Goal: Find specific page/section: Find specific page/section

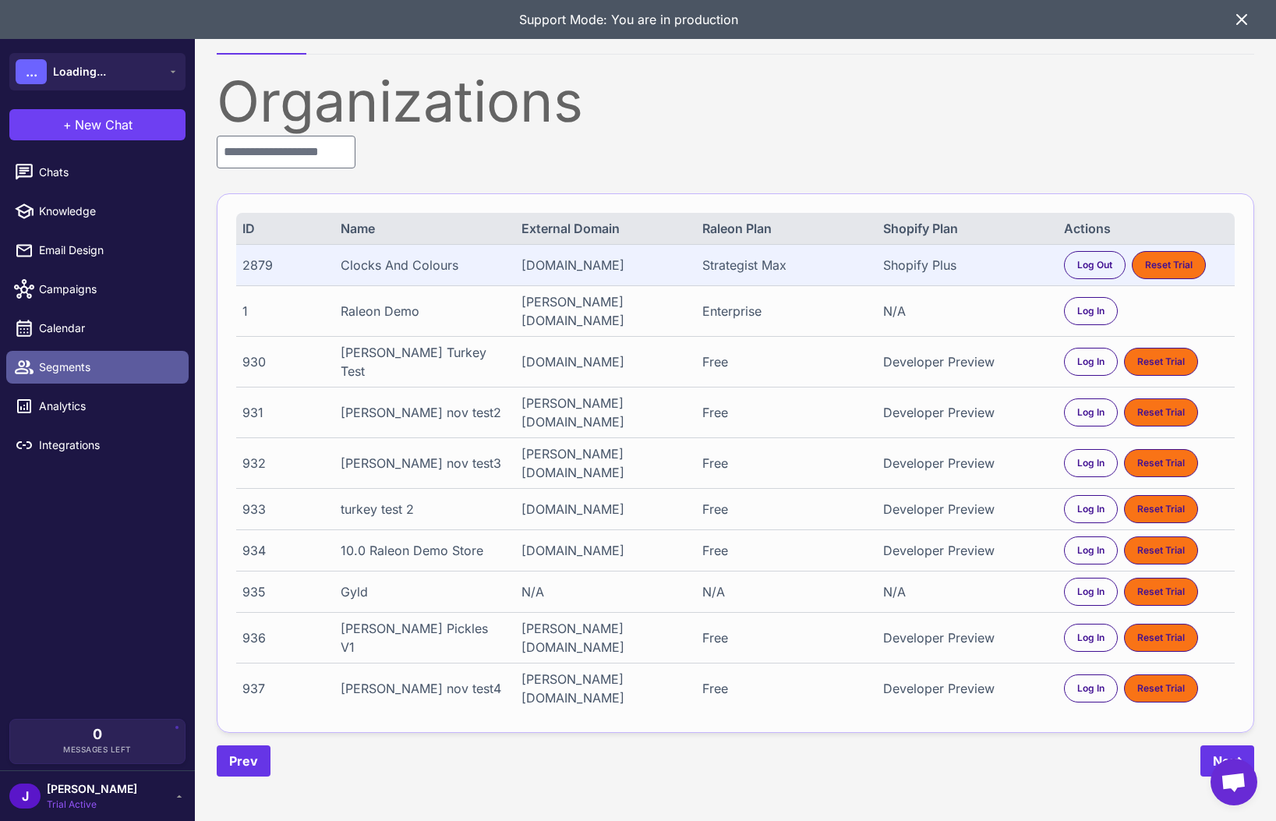
click at [72, 364] on span "Segments" at bounding box center [107, 366] width 137 height 17
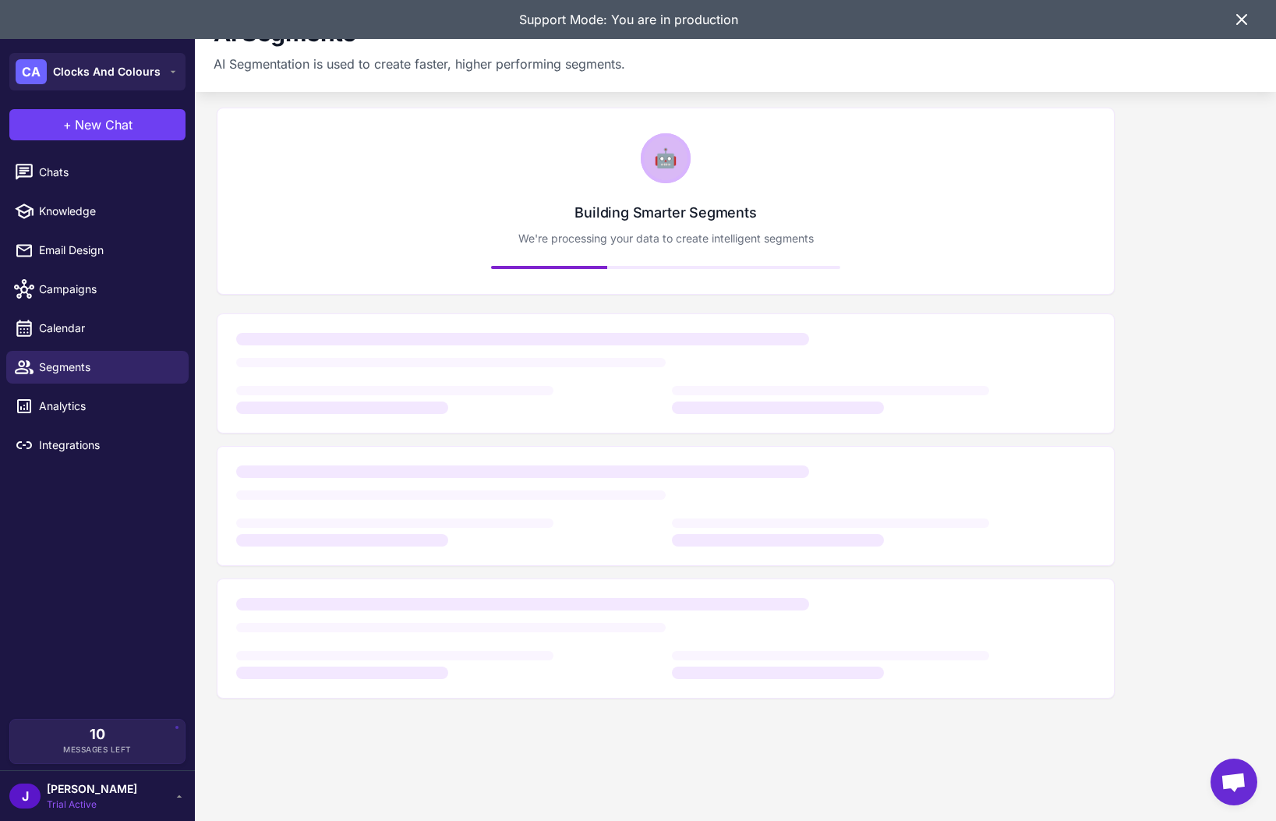
click at [1237, 15] on icon at bounding box center [1241, 19] width 9 height 9
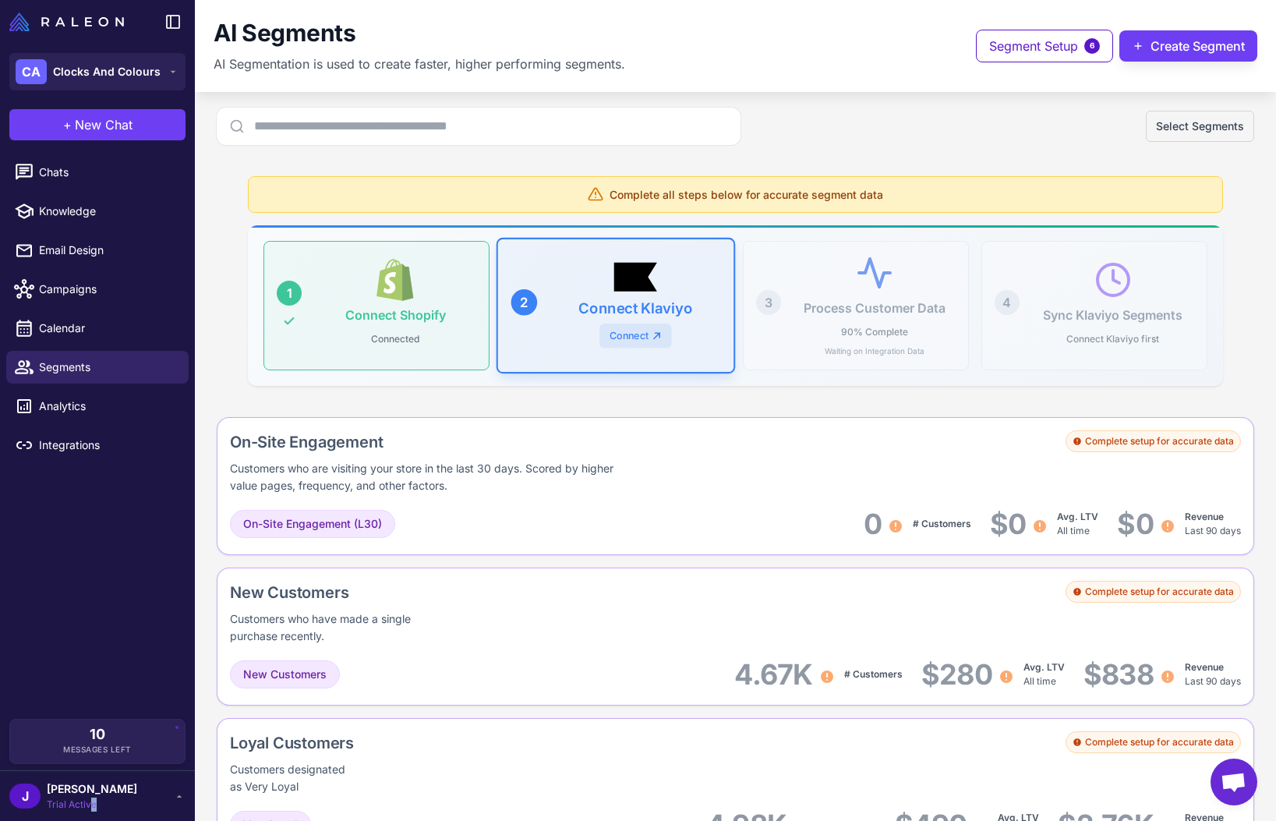
click at [94, 798] on span "Trial Active" at bounding box center [92, 804] width 90 height 14
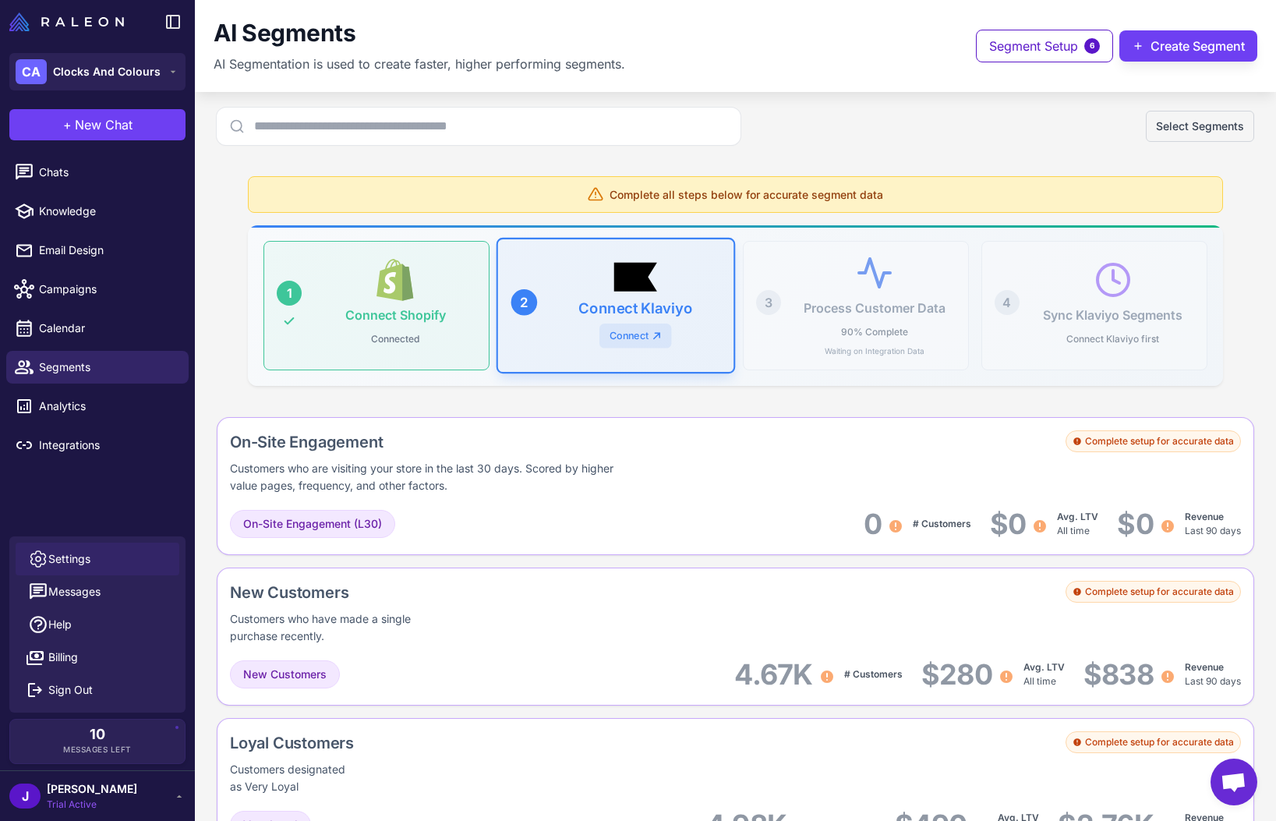
click at [83, 556] on span "Settings" at bounding box center [69, 558] width 42 height 17
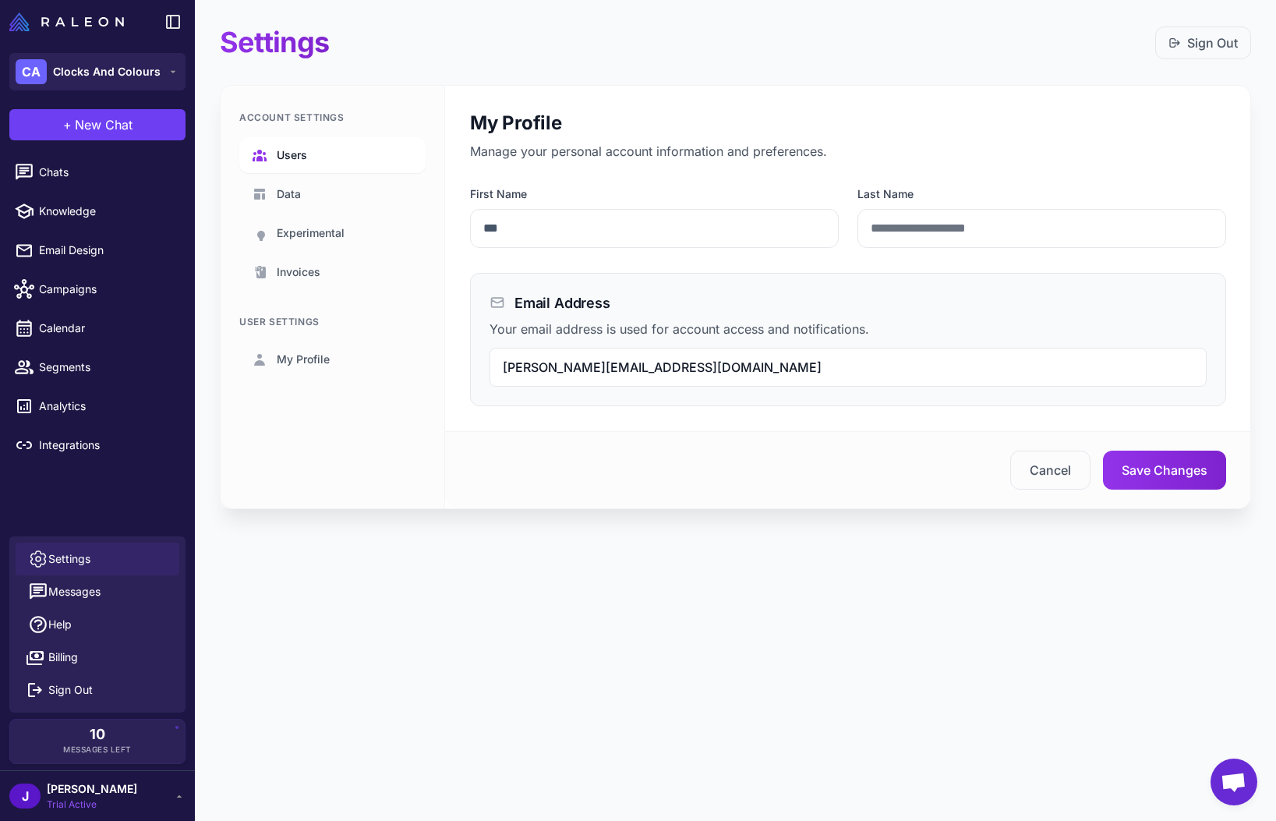
click at [309, 151] on link "Users" at bounding box center [332, 155] width 186 height 36
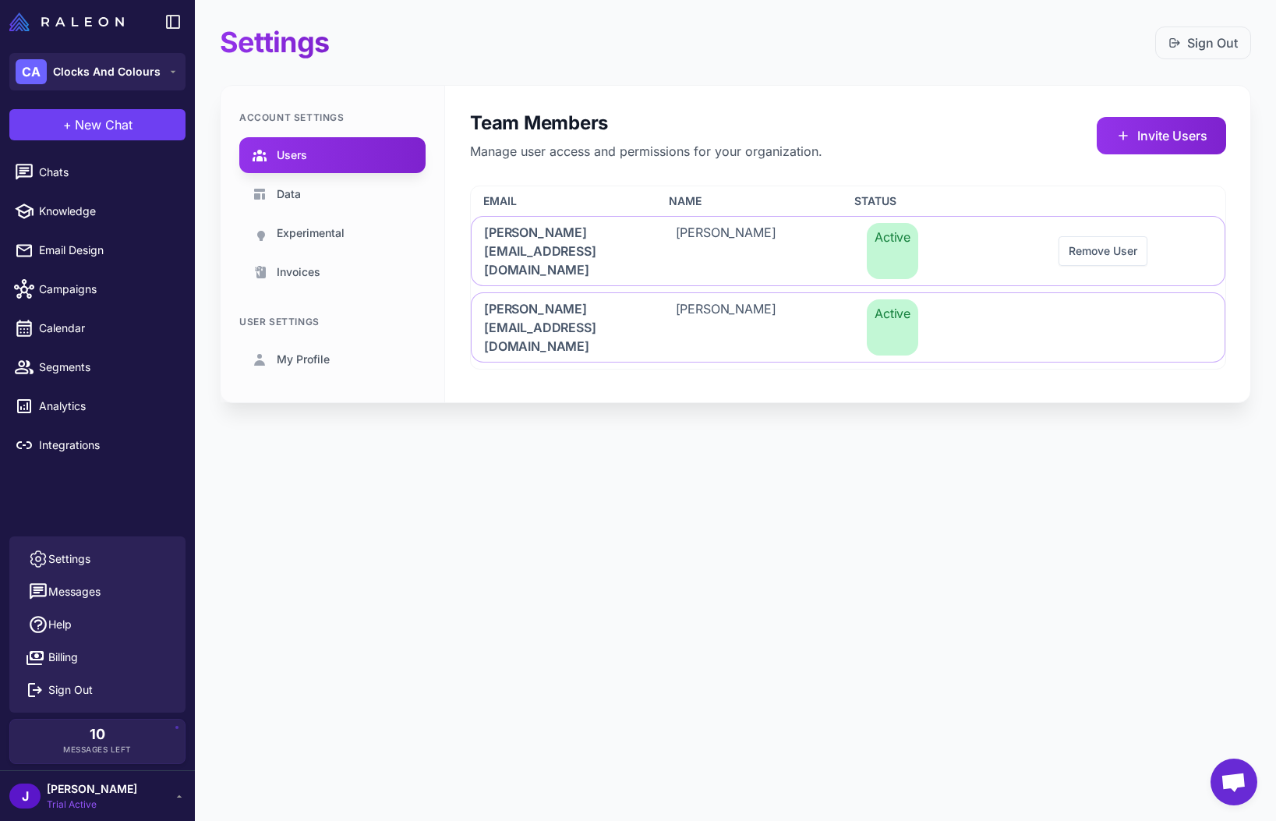
click at [549, 489] on div "Settings Sign Out Account Settings Users Data Experimental Invoices User Settin…" at bounding box center [735, 410] width 1081 height 821
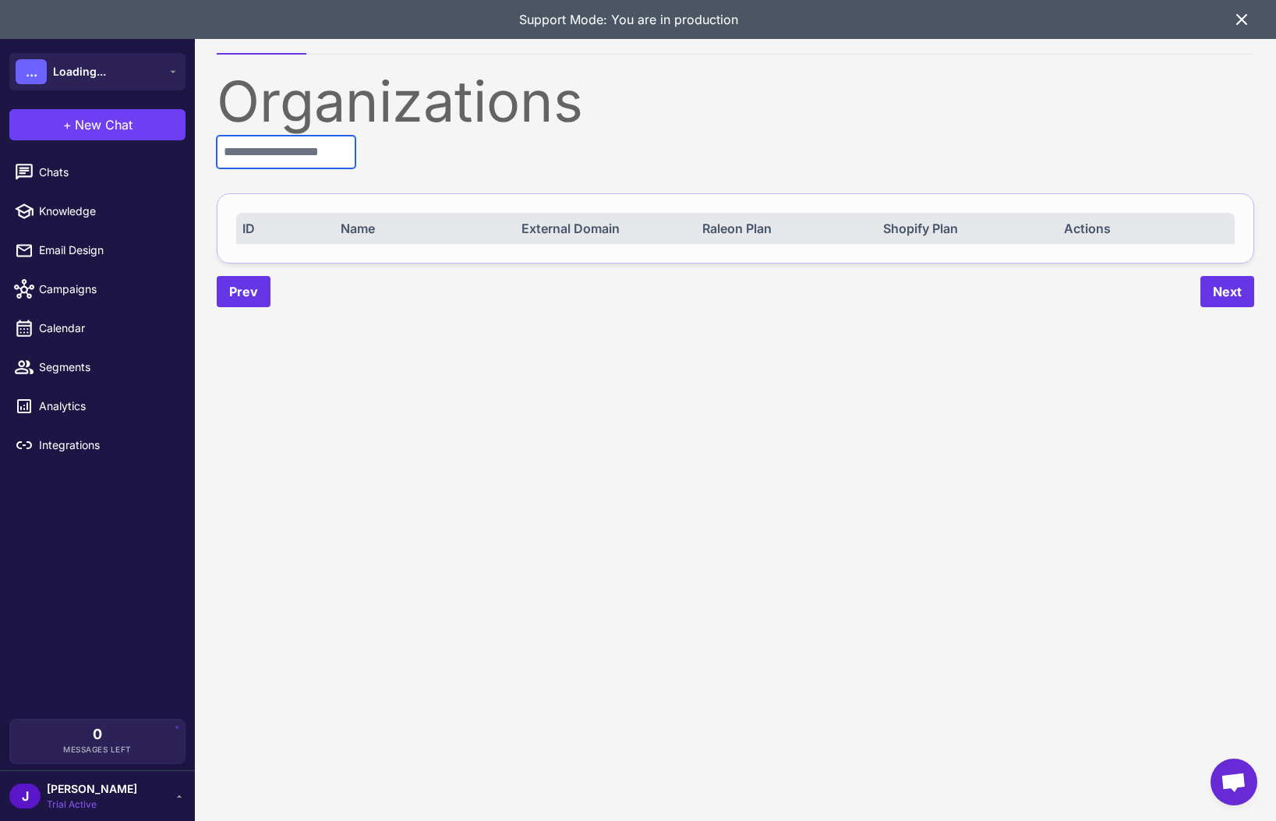
click at [295, 146] on input "text" at bounding box center [286, 152] width 139 height 33
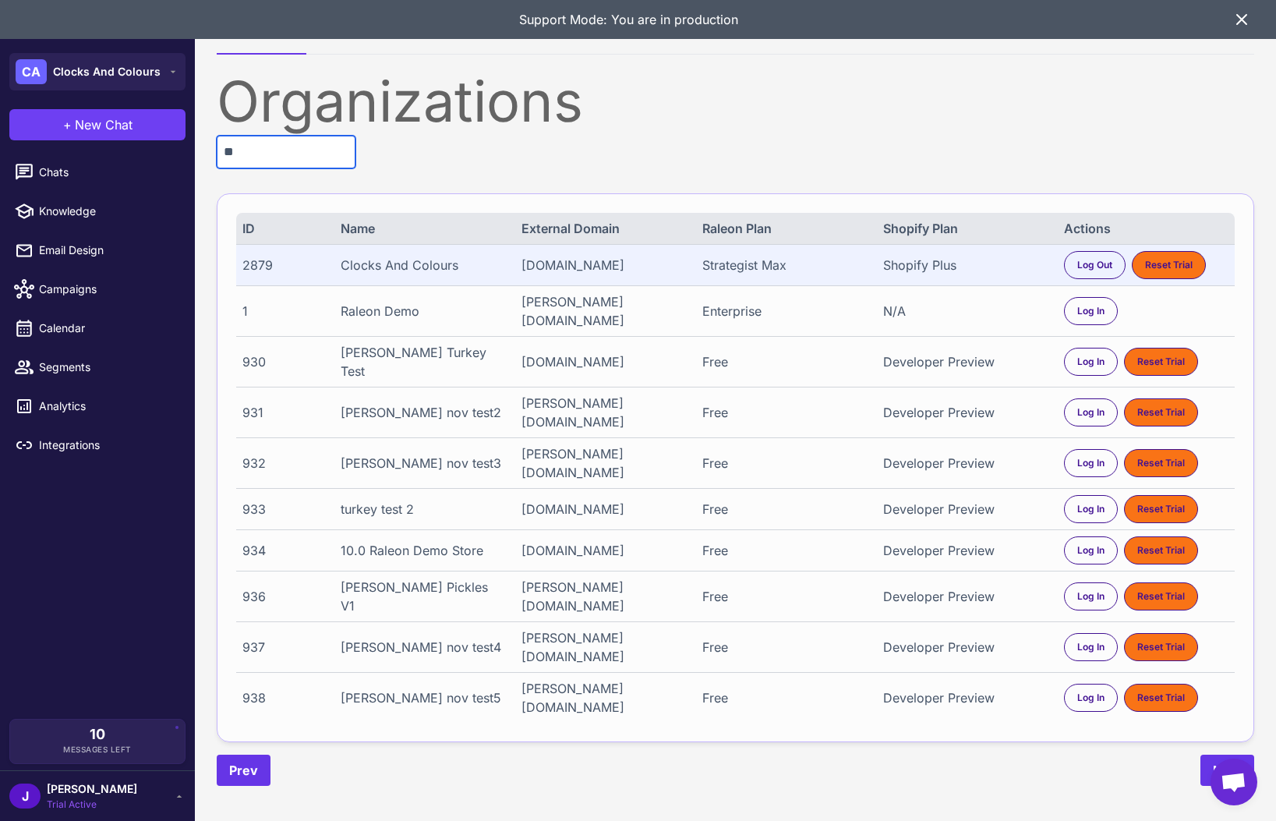
type input "*"
